Goal: Information Seeking & Learning: Learn about a topic

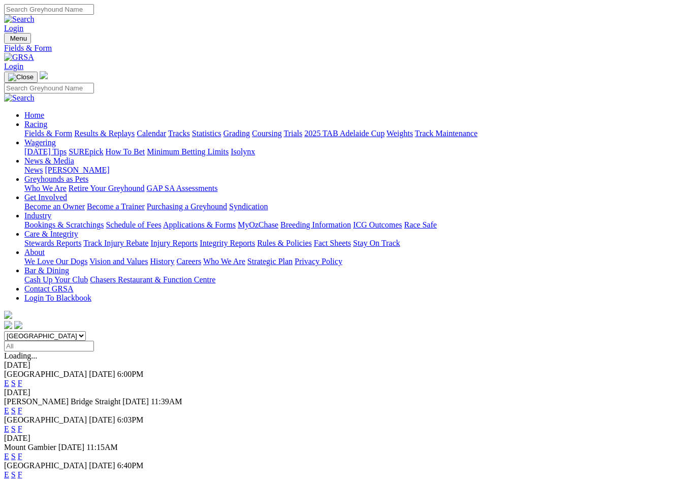
click at [22, 471] on link "F" at bounding box center [20, 475] width 5 height 9
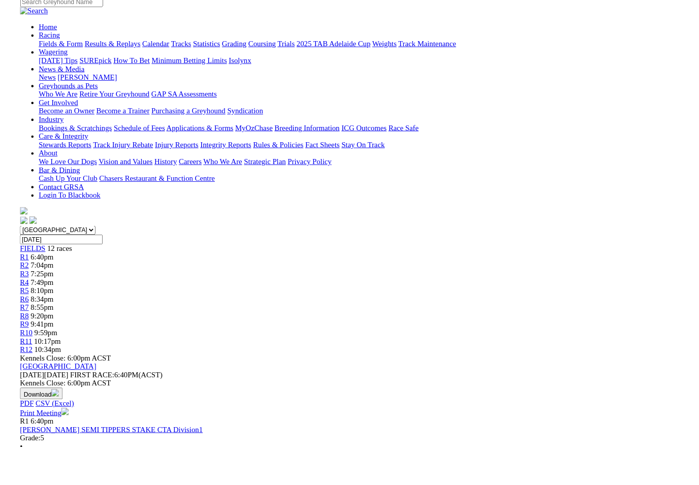
scroll to position [126, 0]
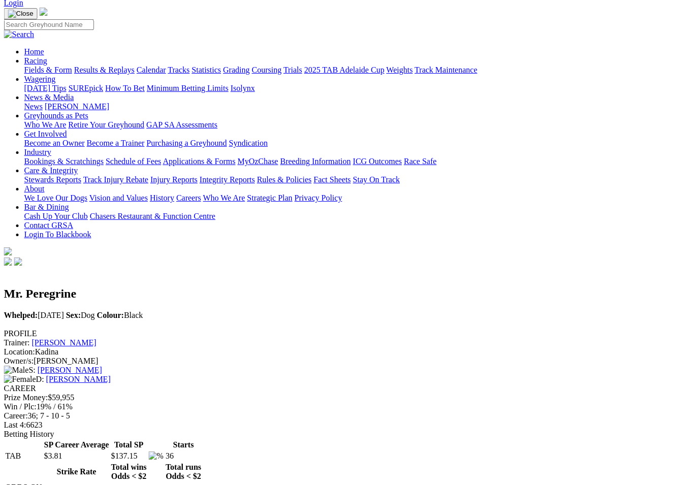
scroll to position [0, 4]
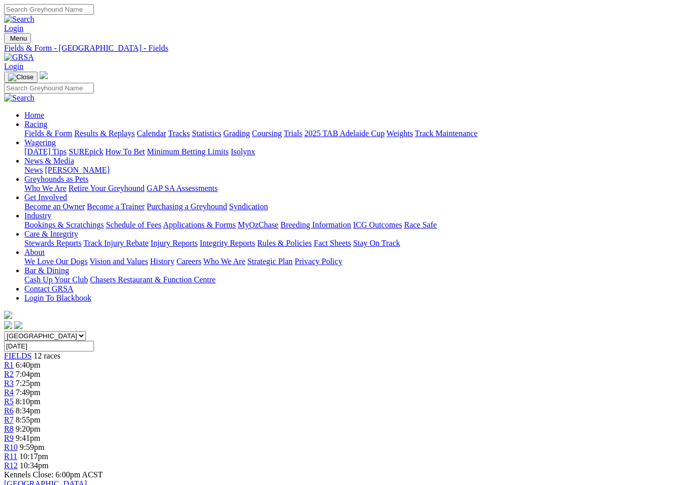
scroll to position [277, 4]
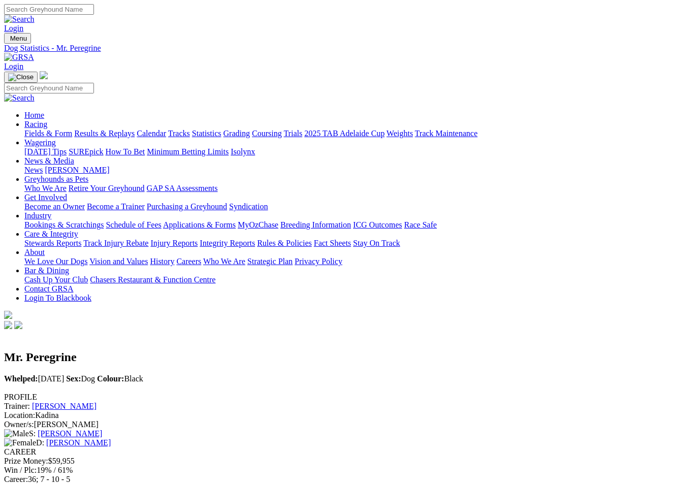
scroll to position [0, 5]
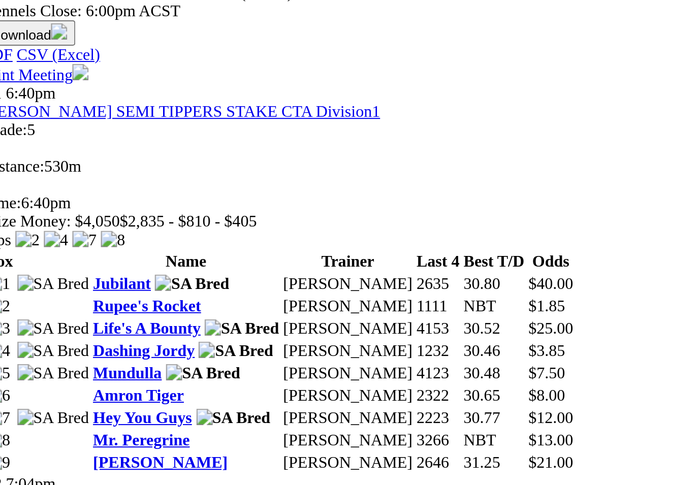
scroll to position [263, 0]
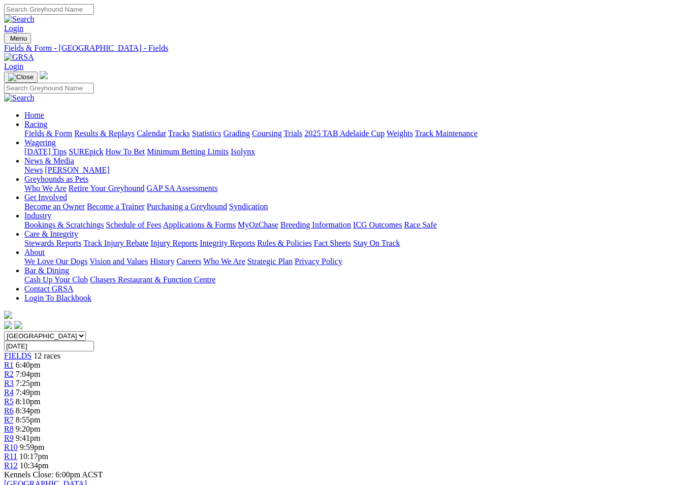
scroll to position [507, 330]
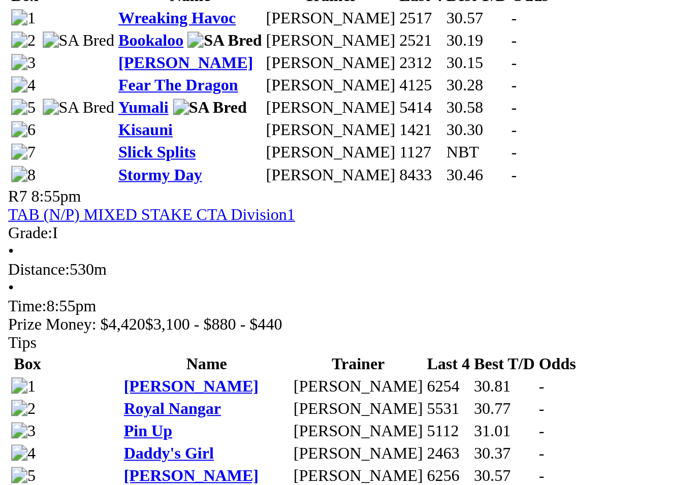
scroll to position [1323, 0]
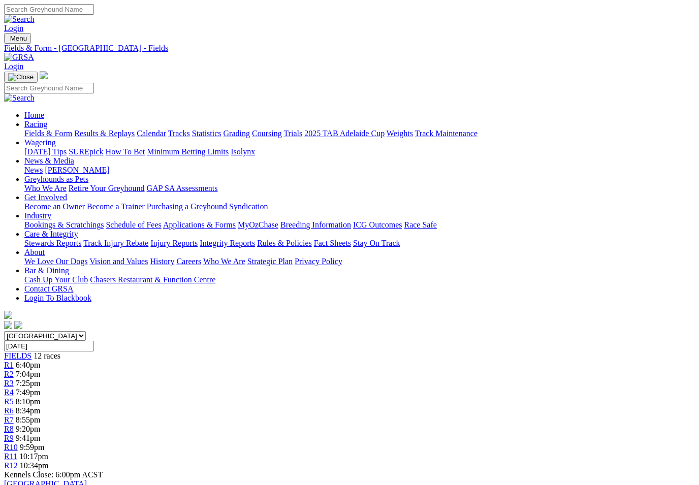
click at [33, 129] on link "Fields & Form" at bounding box center [48, 133] width 48 height 9
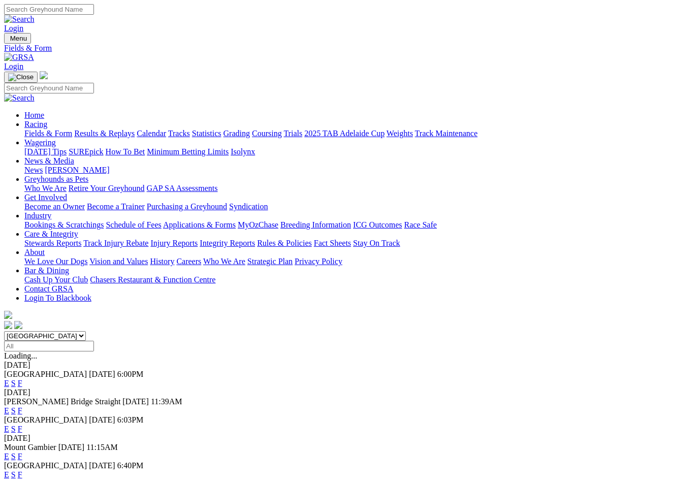
click at [22, 425] on link "F" at bounding box center [20, 429] width 5 height 9
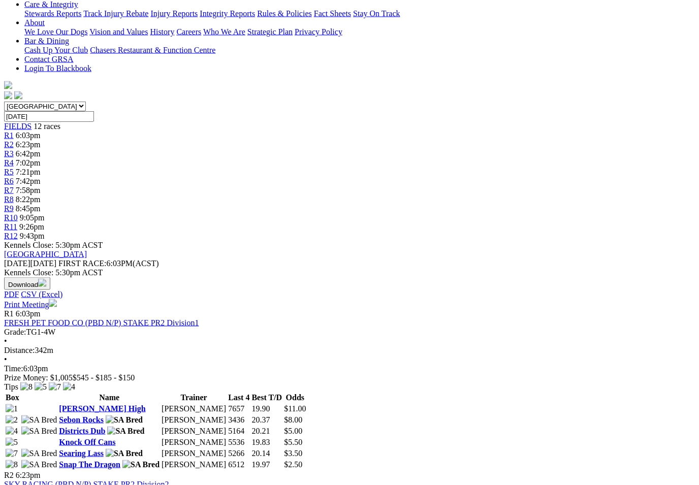
scroll to position [247, 0]
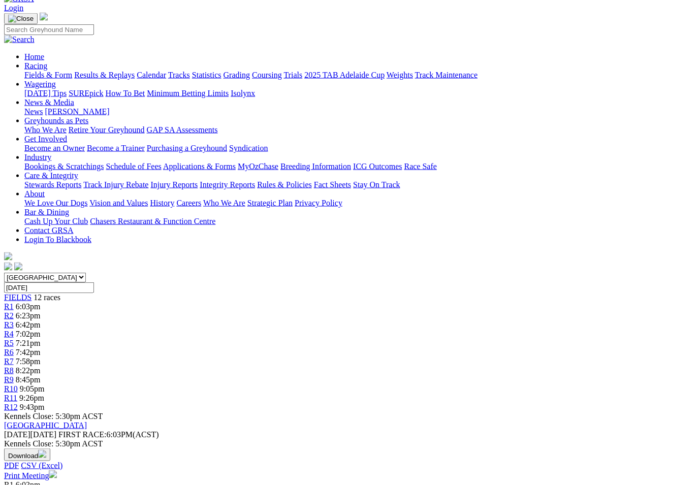
scroll to position [0, 0]
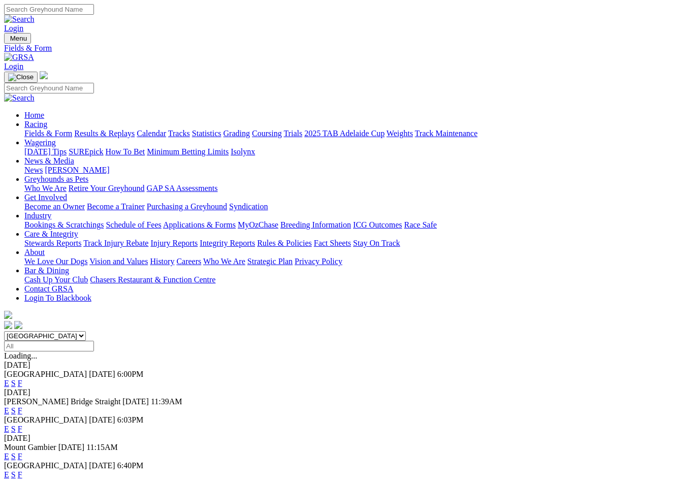
click at [74, 157] on link "News & Media" at bounding box center [49, 161] width 50 height 9
click at [43, 166] on link "News" at bounding box center [33, 170] width 18 height 9
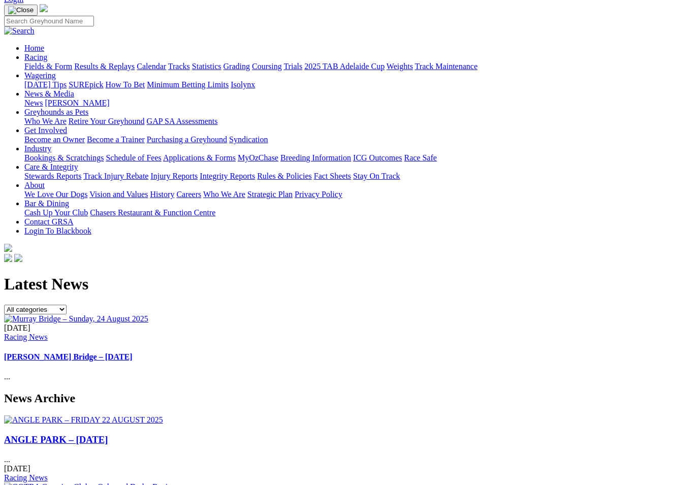
scroll to position [77, 0]
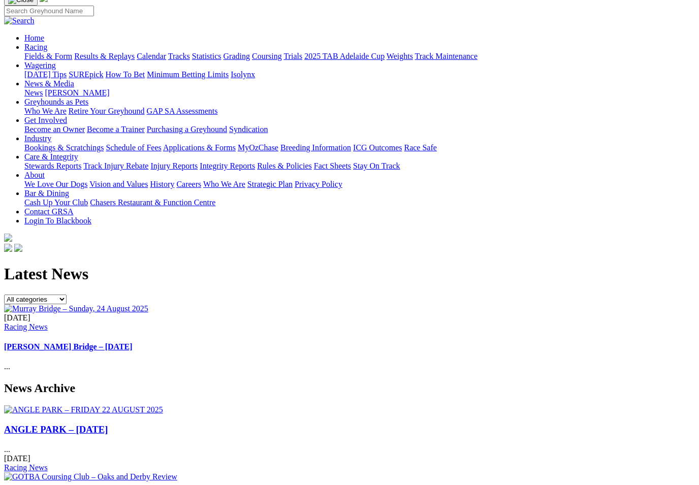
click at [350, 314] on div "25 Aug 2025 Racing News Murray Bridge – Sunday, 24 August 2025 ..." at bounding box center [349, 343] width 691 height 58
click at [133, 343] on link "[PERSON_NAME] Bridge – [DATE]" at bounding box center [68, 347] width 129 height 9
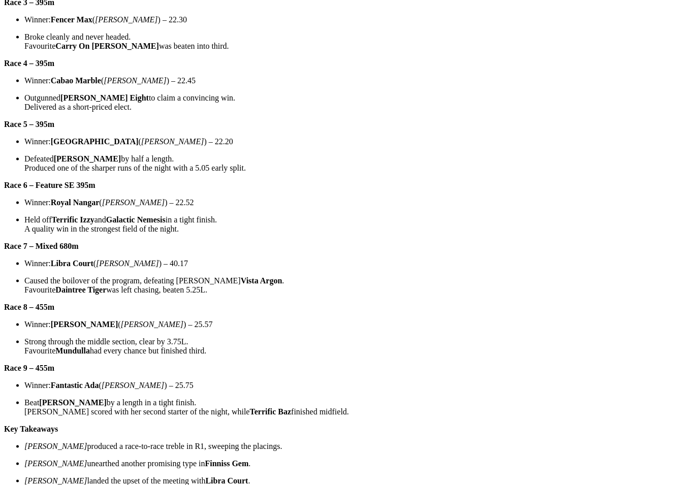
scroll to position [554, 0]
